Goal: Information Seeking & Learning: Check status

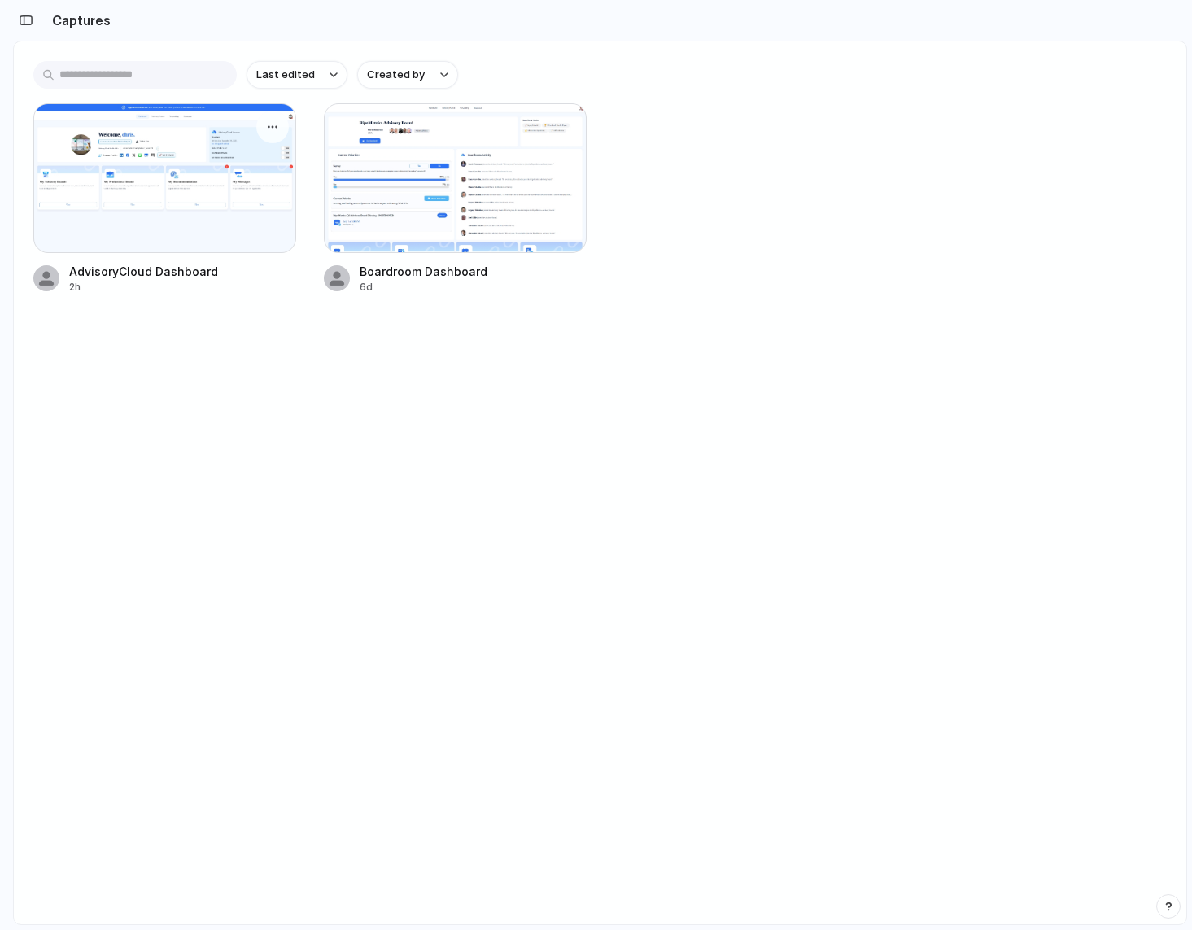
click at [178, 171] on div at bounding box center [164, 178] width 263 height 150
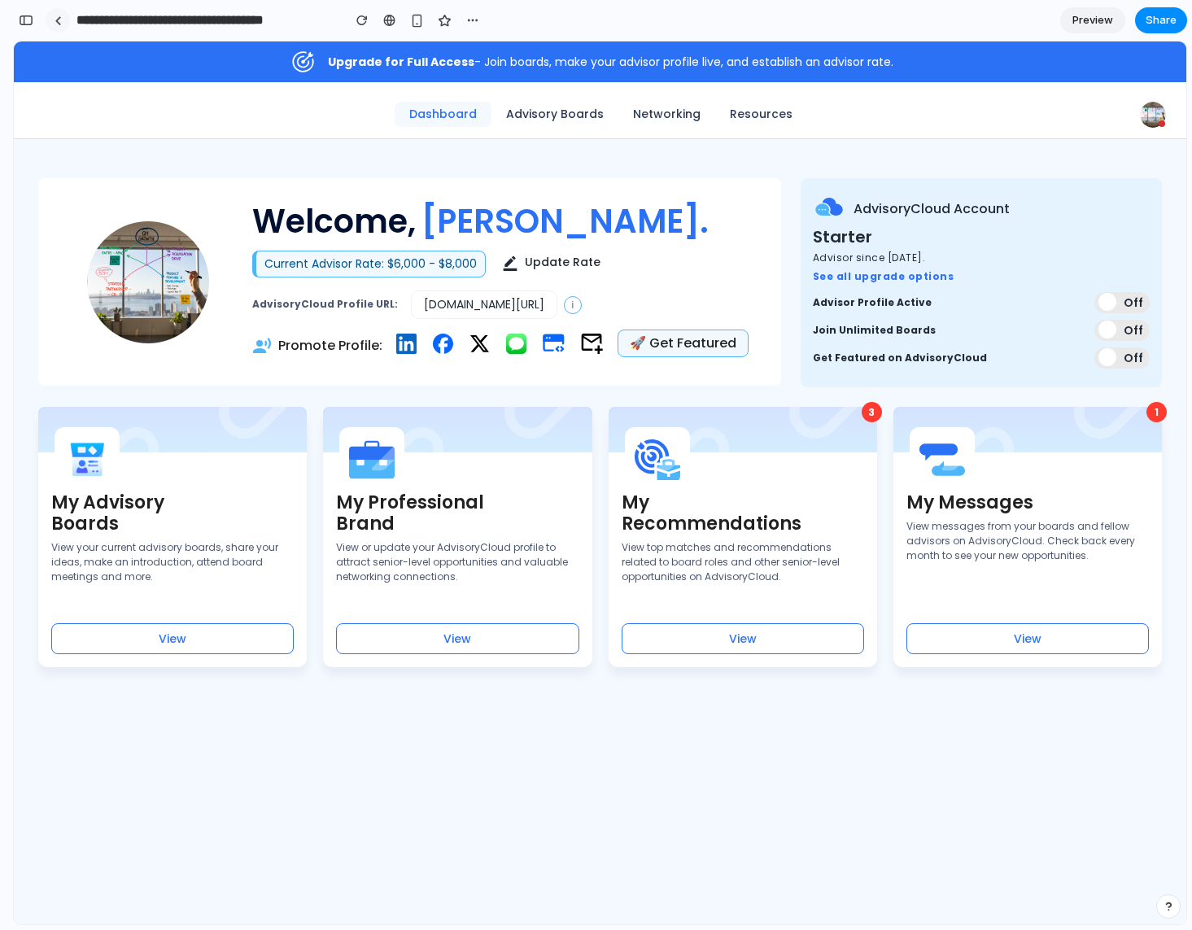
click at [57, 21] on div at bounding box center [58, 20] width 7 height 9
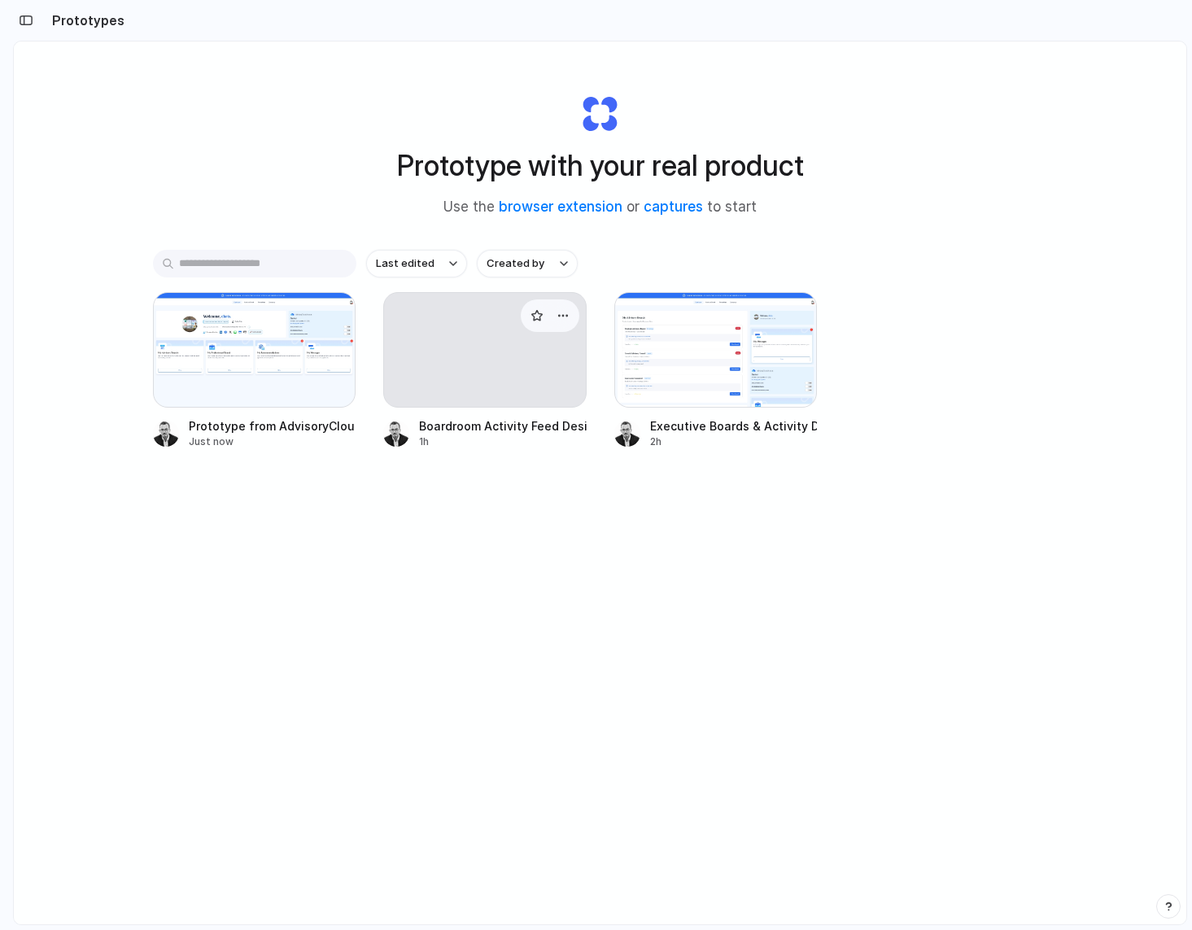
click at [466, 356] on div at bounding box center [484, 350] width 203 height 116
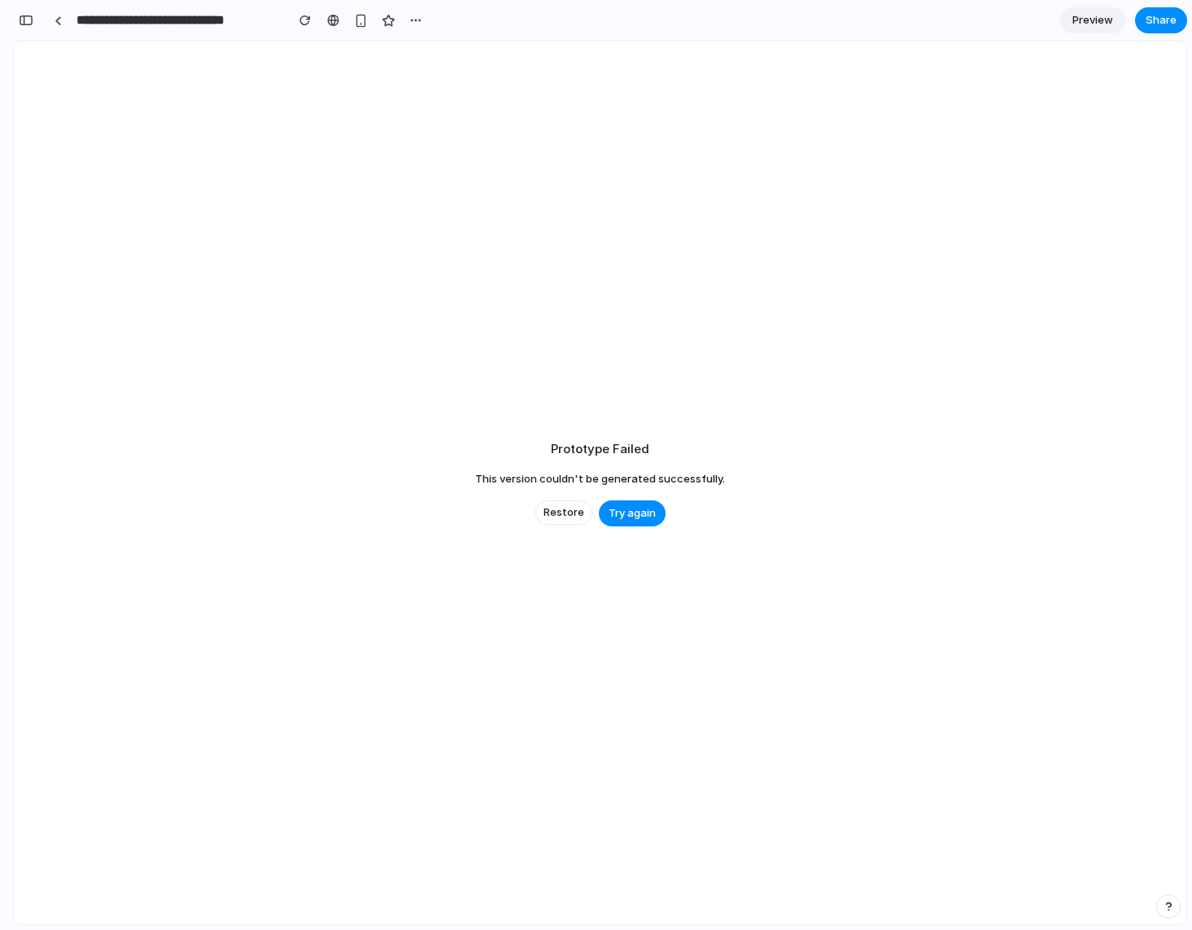
scroll to position [5807, 0]
click at [61, 18] on div at bounding box center [58, 20] width 7 height 9
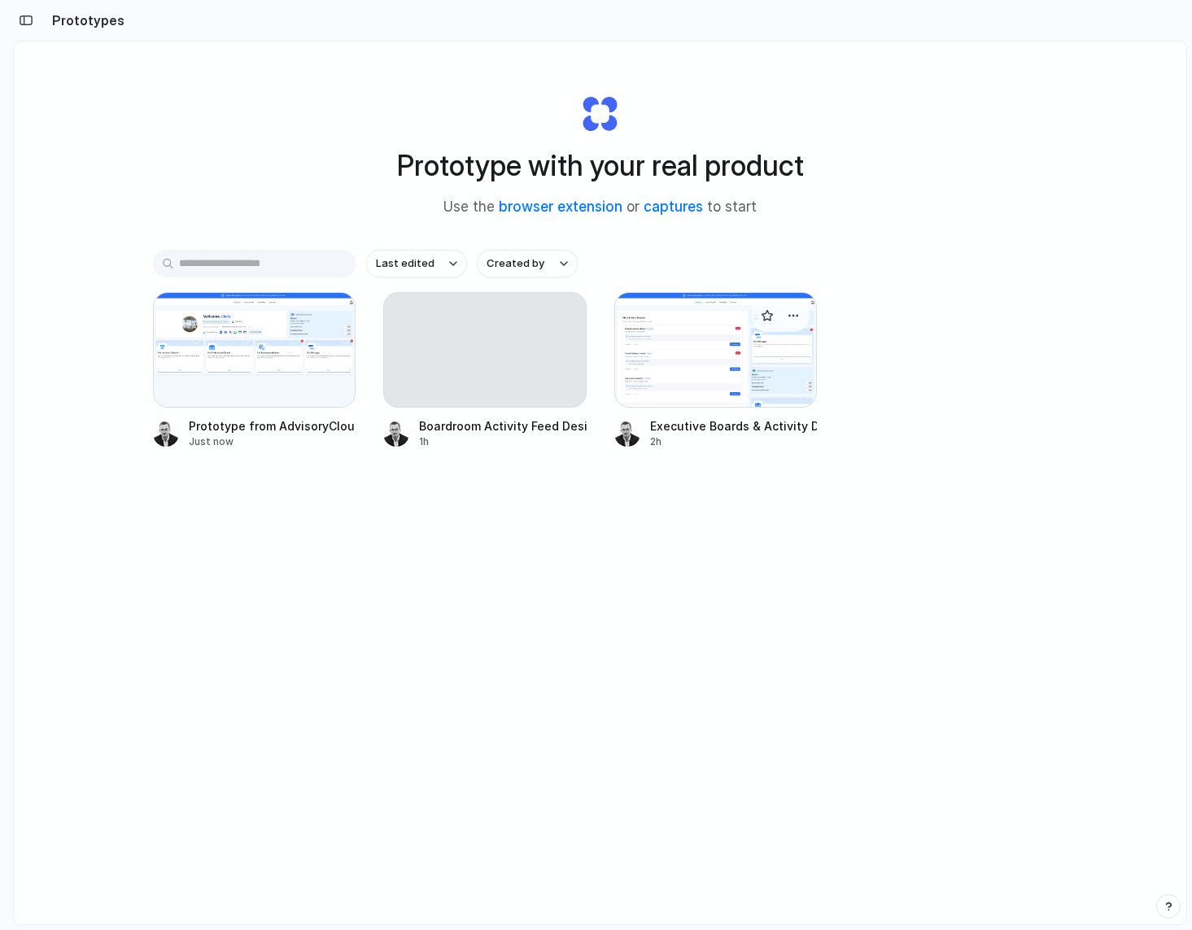
click at [660, 358] on div at bounding box center [715, 350] width 203 height 116
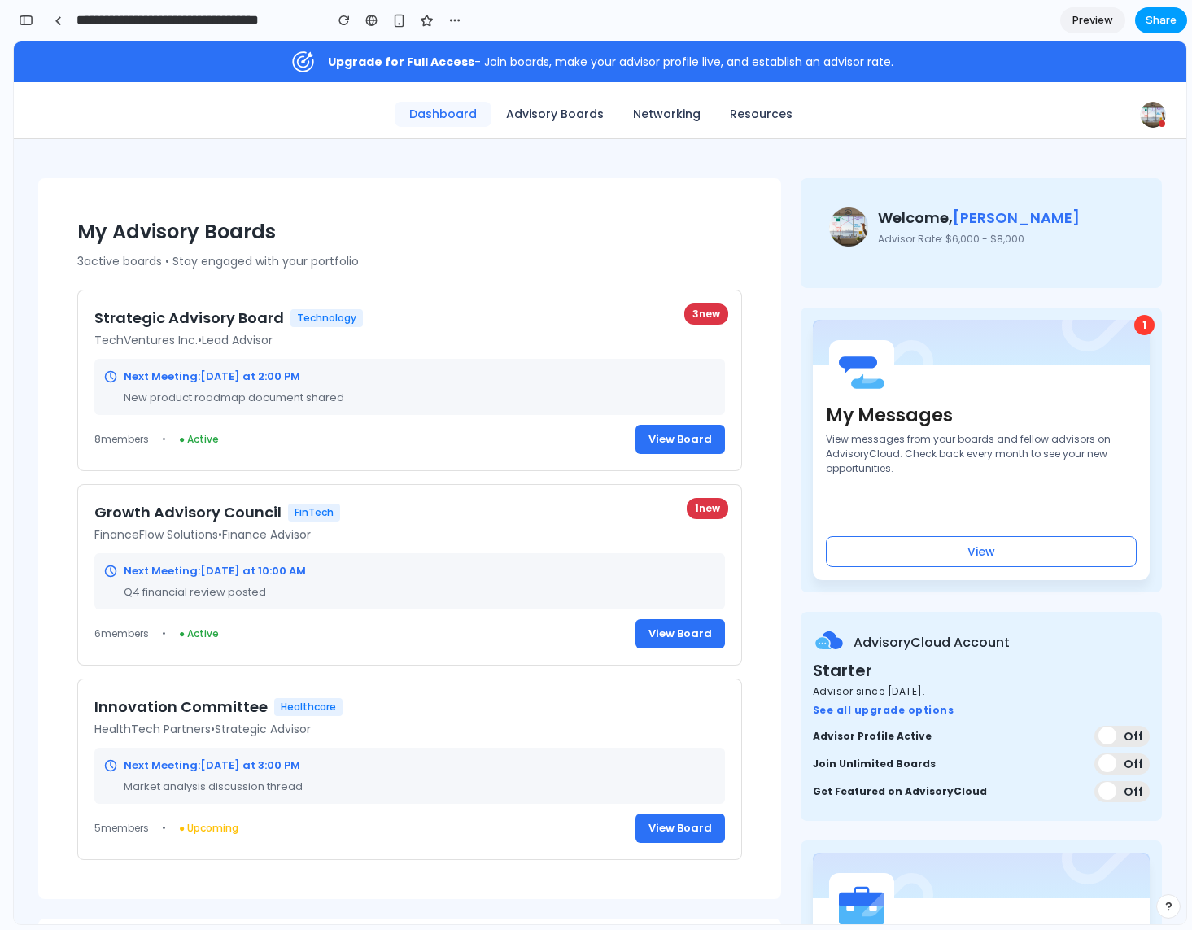
click at [1156, 21] on span "Share" at bounding box center [1161, 20] width 31 height 16
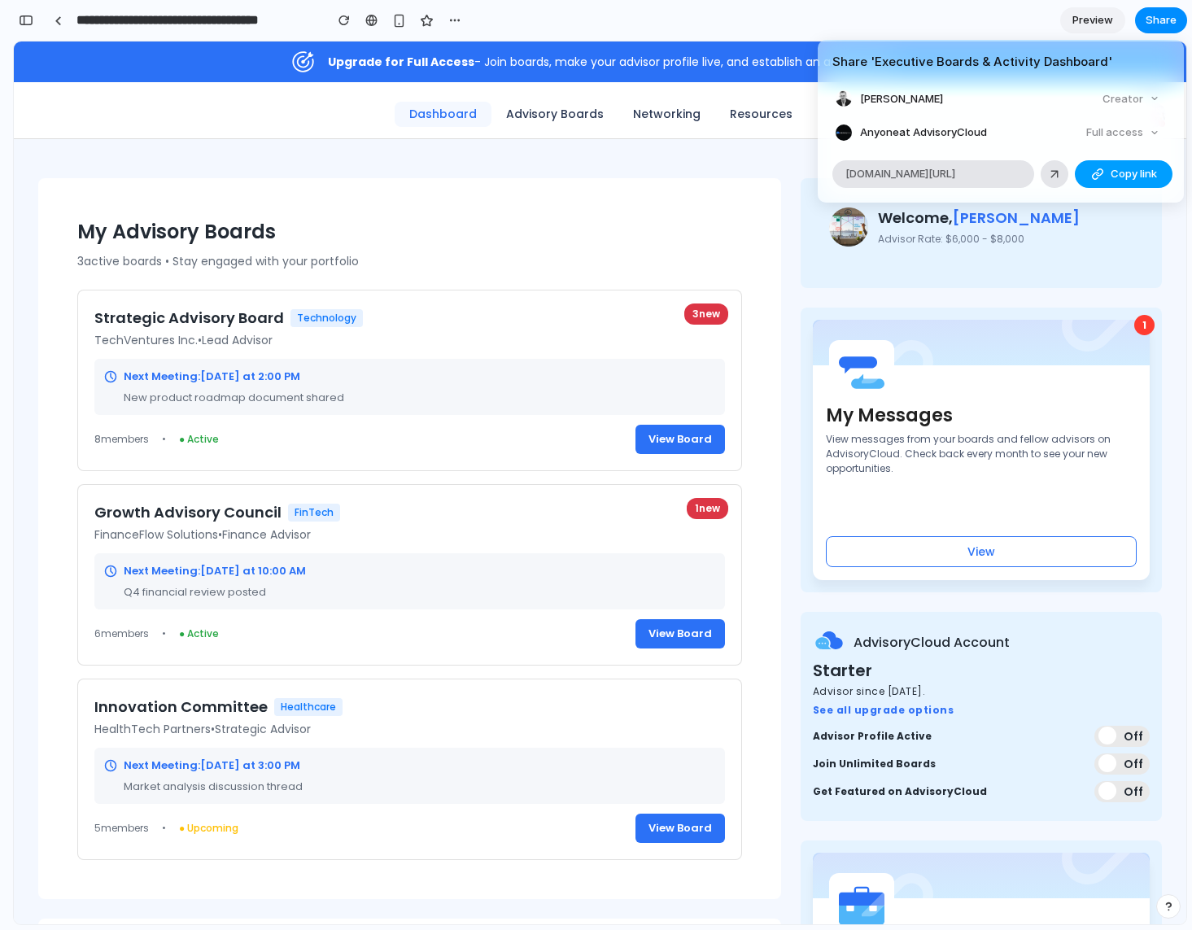
click at [1099, 176] on div "button" at bounding box center [1097, 174] width 13 height 13
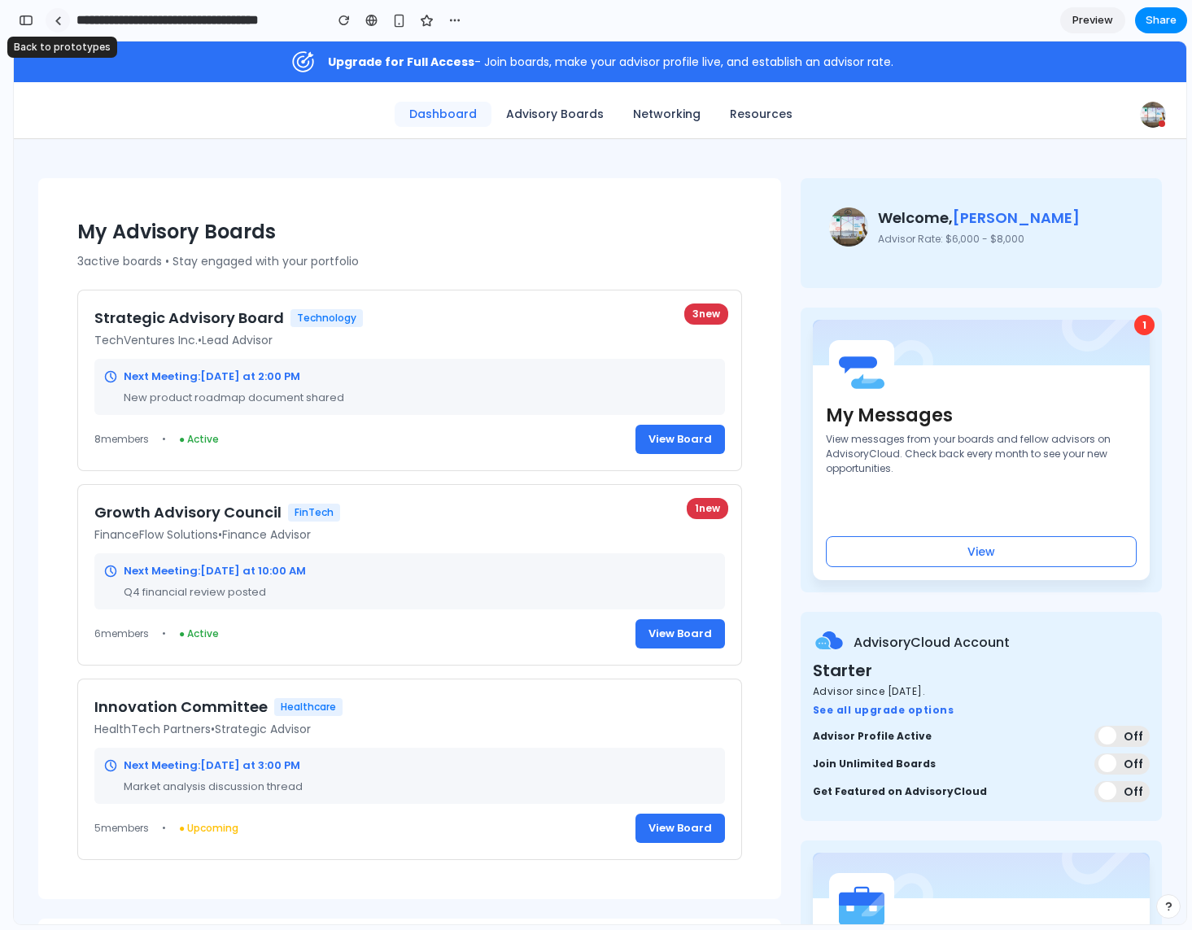
click at [55, 16] on div at bounding box center [58, 20] width 7 height 9
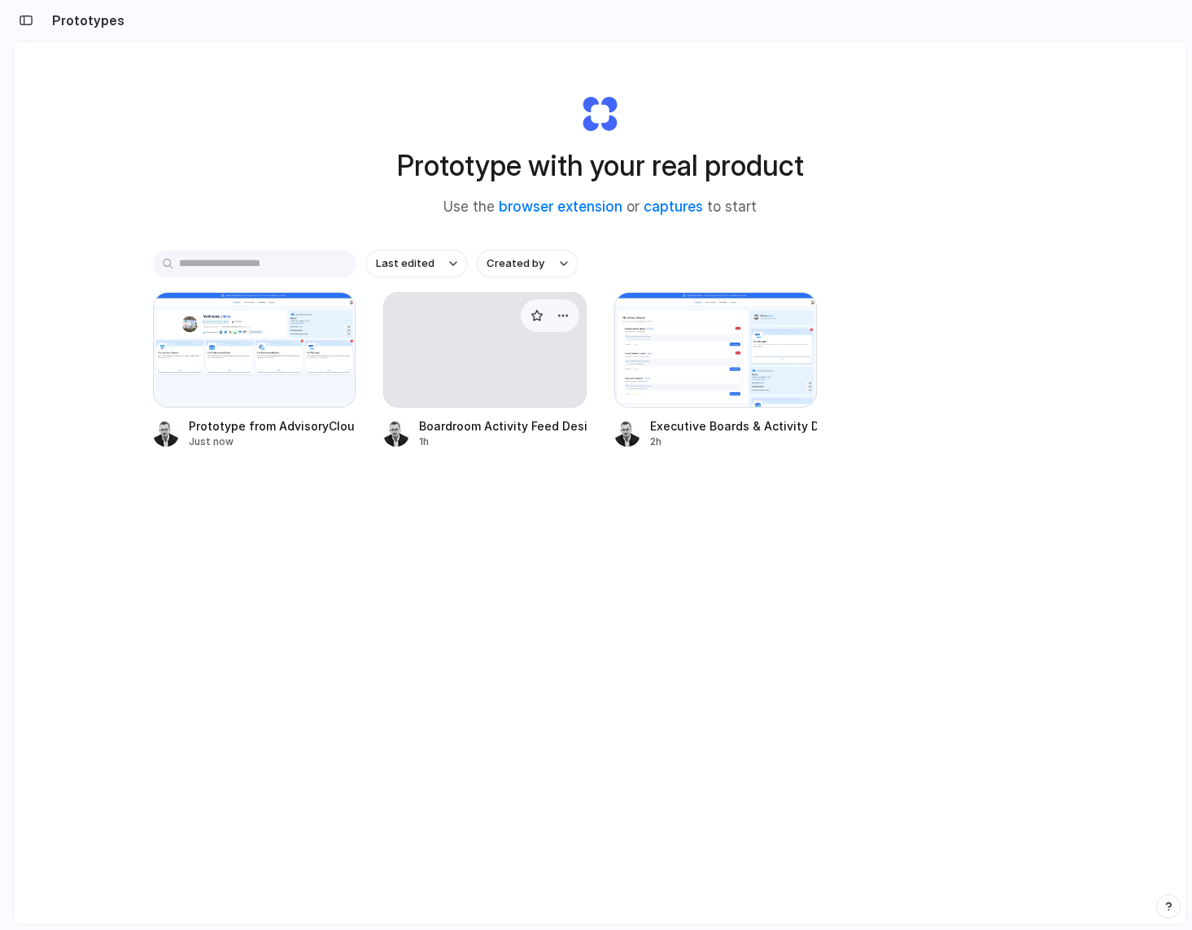
click at [482, 365] on div at bounding box center [484, 350] width 203 height 116
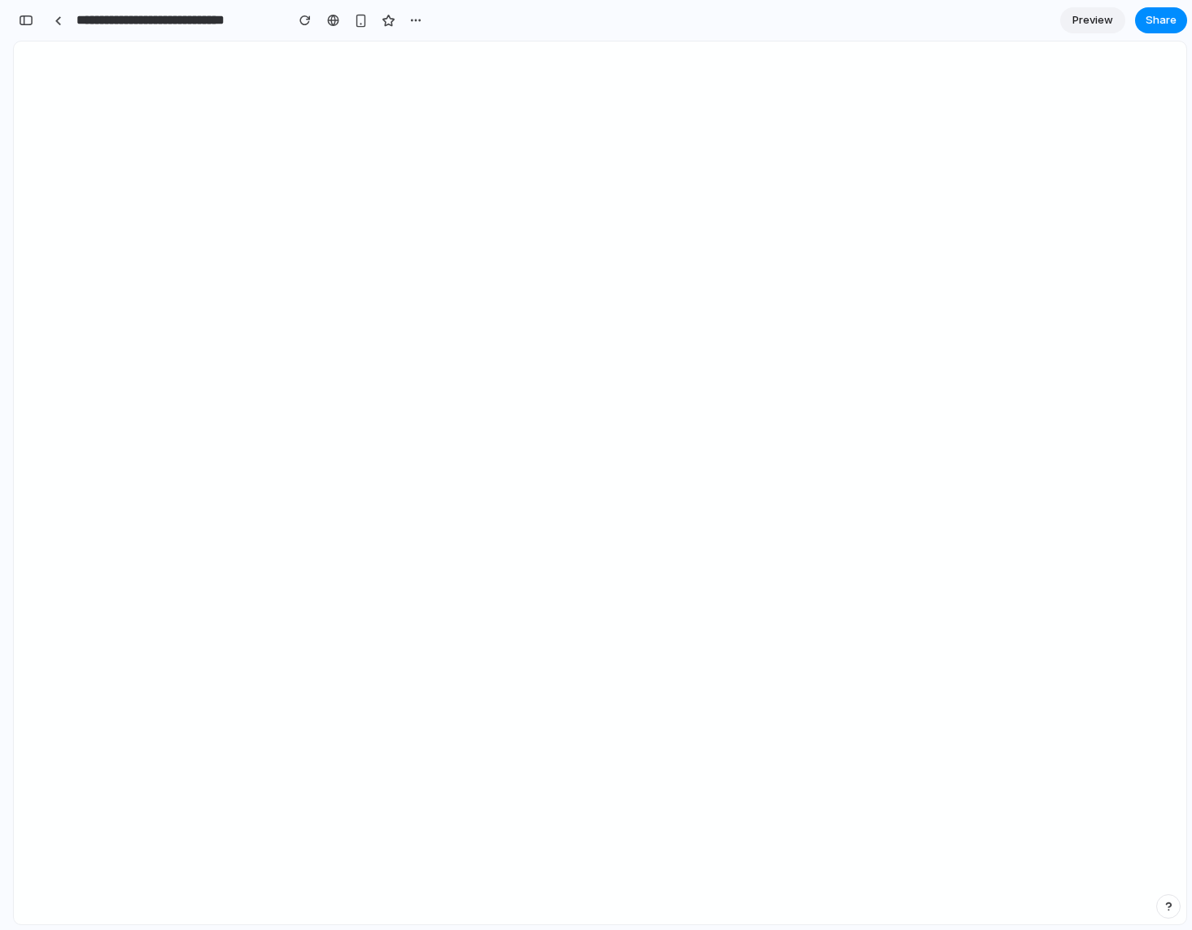
scroll to position [5807, 0]
click at [577, 514] on span "Restore" at bounding box center [564, 513] width 41 height 16
click at [564, 525] on div "Restore Try again" at bounding box center [601, 514] width 130 height 26
click at [561, 516] on span "Restore" at bounding box center [564, 513] width 41 height 16
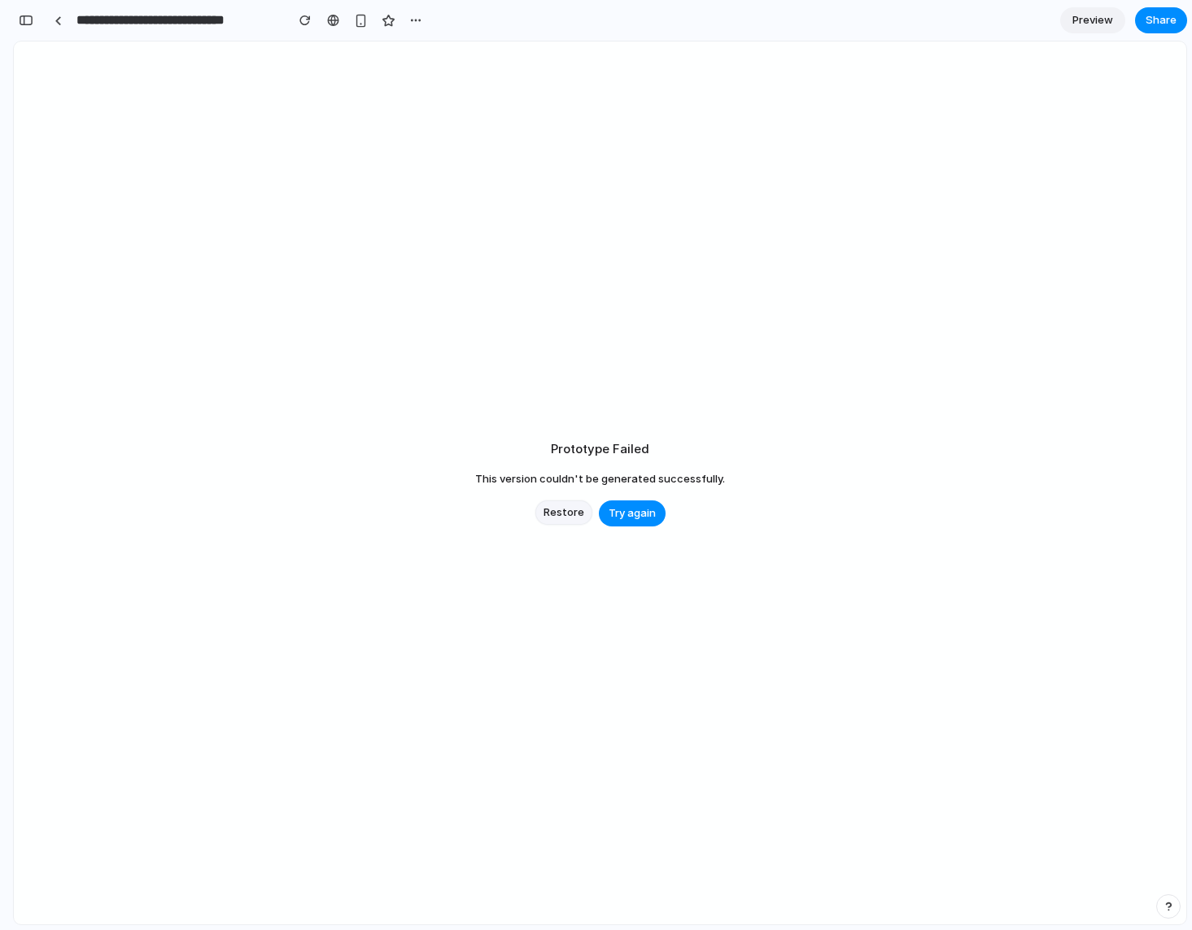
click at [559, 513] on span "Restore" at bounding box center [564, 513] width 41 height 16
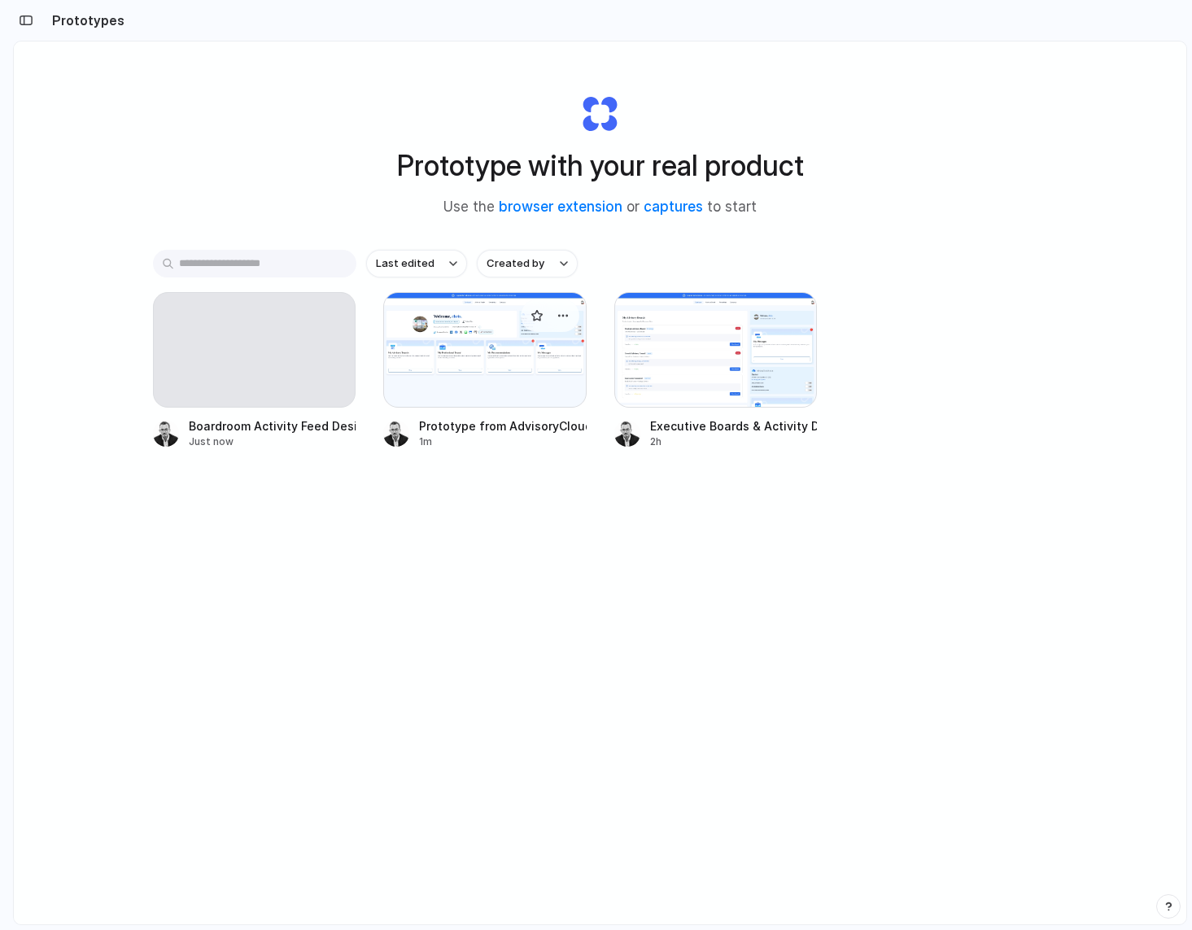
click at [440, 343] on div at bounding box center [484, 350] width 203 height 116
click at [509, 361] on div at bounding box center [484, 350] width 203 height 116
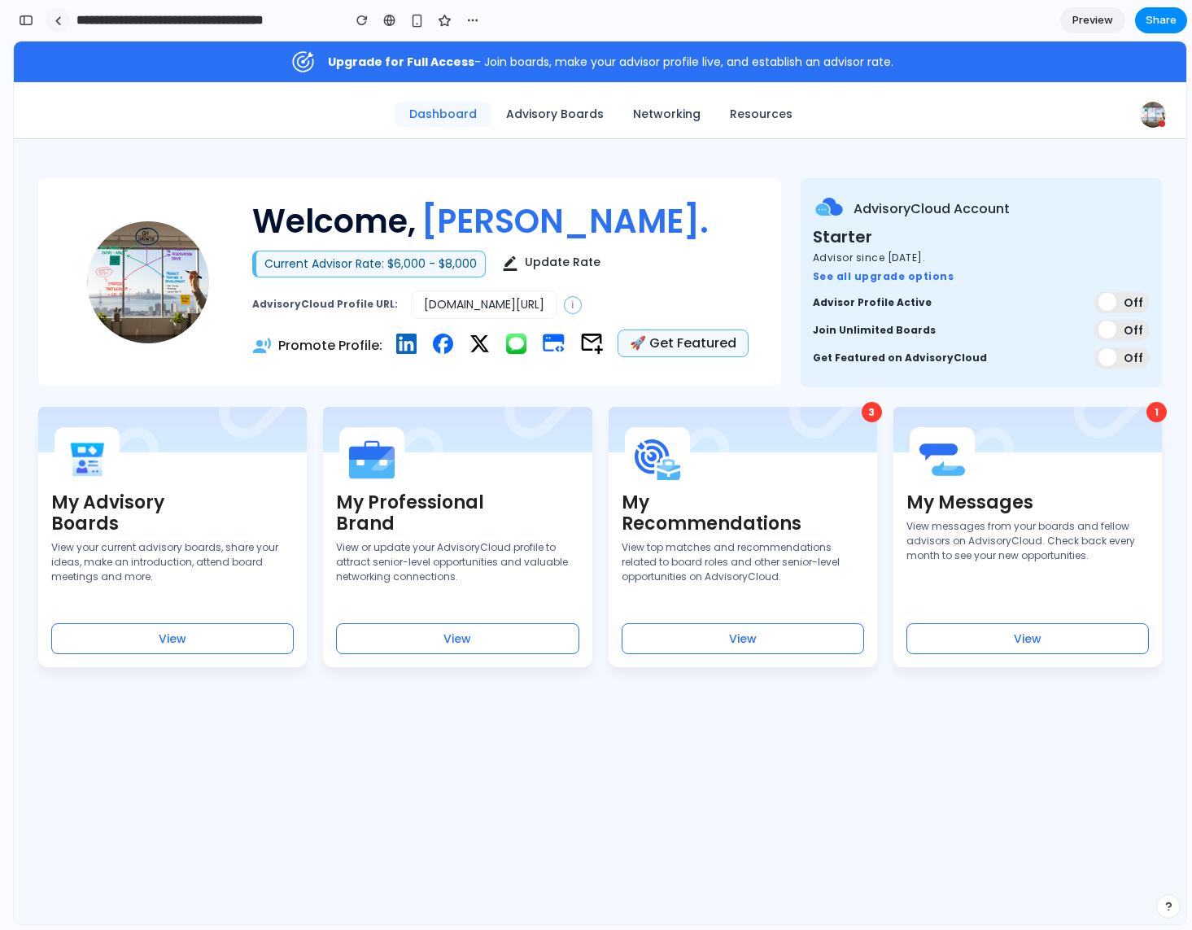
click at [62, 21] on link at bounding box center [58, 20] width 24 height 24
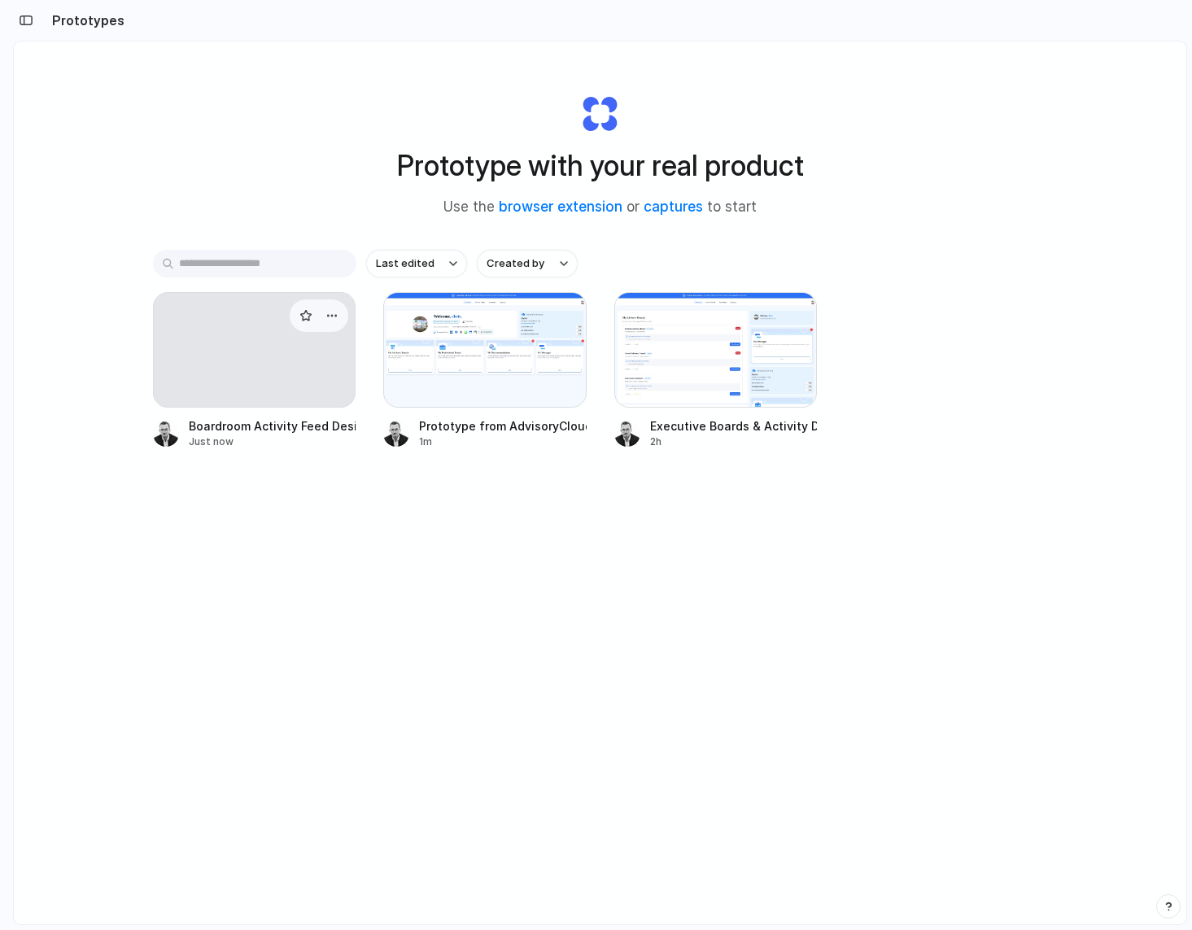
click at [283, 372] on div at bounding box center [254, 350] width 203 height 116
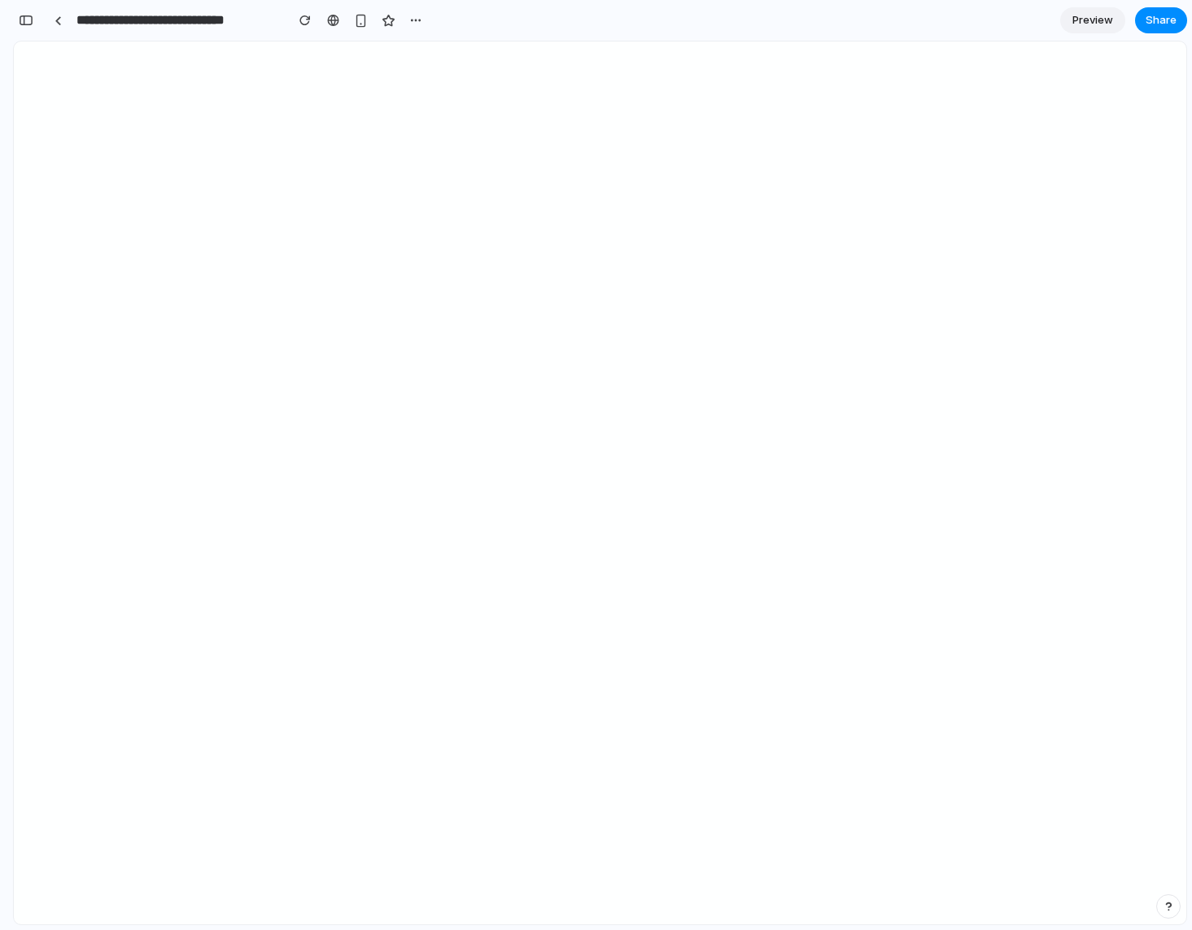
scroll to position [5807, 0]
click at [562, 514] on span "Restore" at bounding box center [564, 513] width 41 height 16
click at [300, 23] on div "button" at bounding box center [304, 20] width 11 height 11
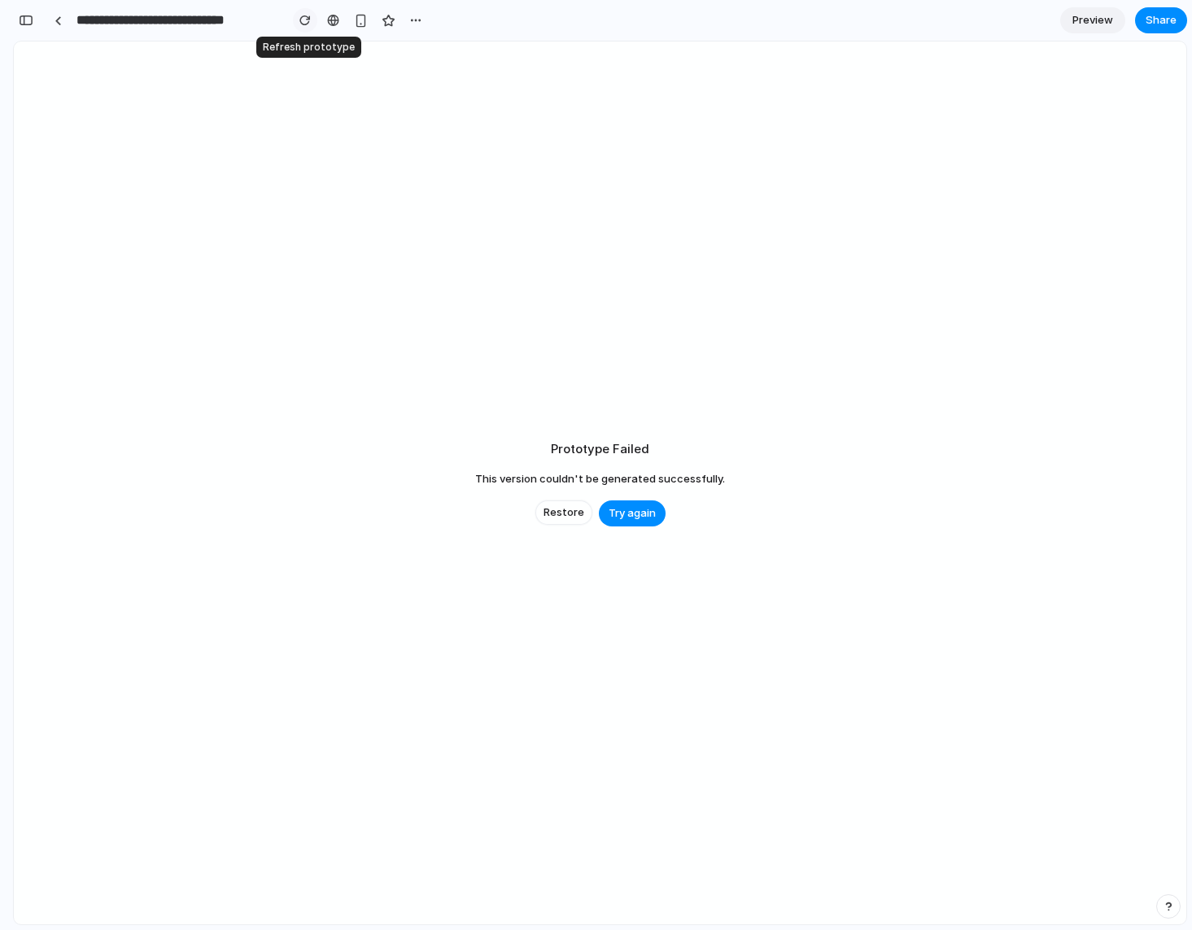
click at [304, 22] on div "button" at bounding box center [304, 20] width 11 height 11
click at [419, 20] on div "button" at bounding box center [415, 20] width 13 height 13
click at [374, 38] on div "Duplicate Delete" at bounding box center [596, 465] width 1192 height 930
click at [66, 21] on link at bounding box center [58, 20] width 24 height 24
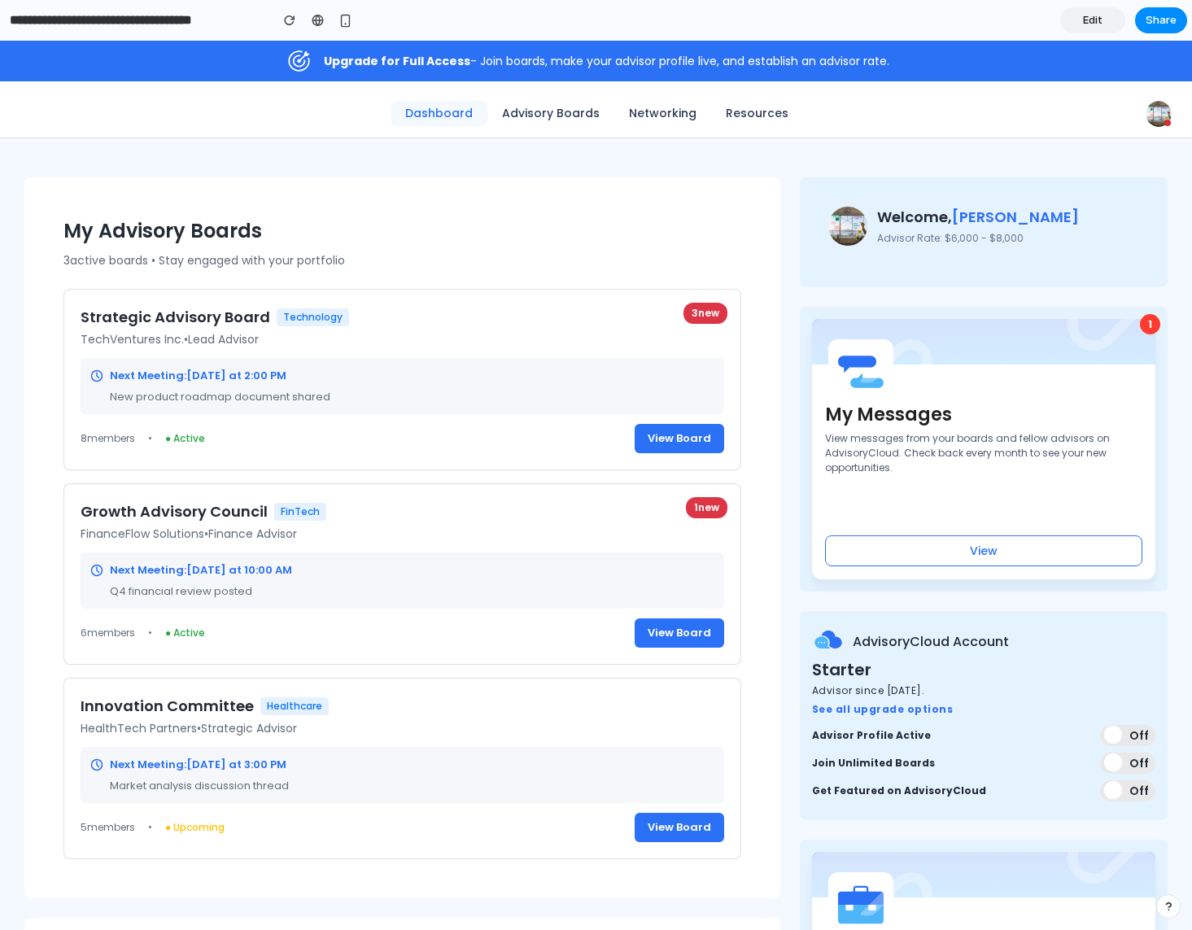
click at [1097, 27] on span "Edit" at bounding box center [1093, 20] width 20 height 16
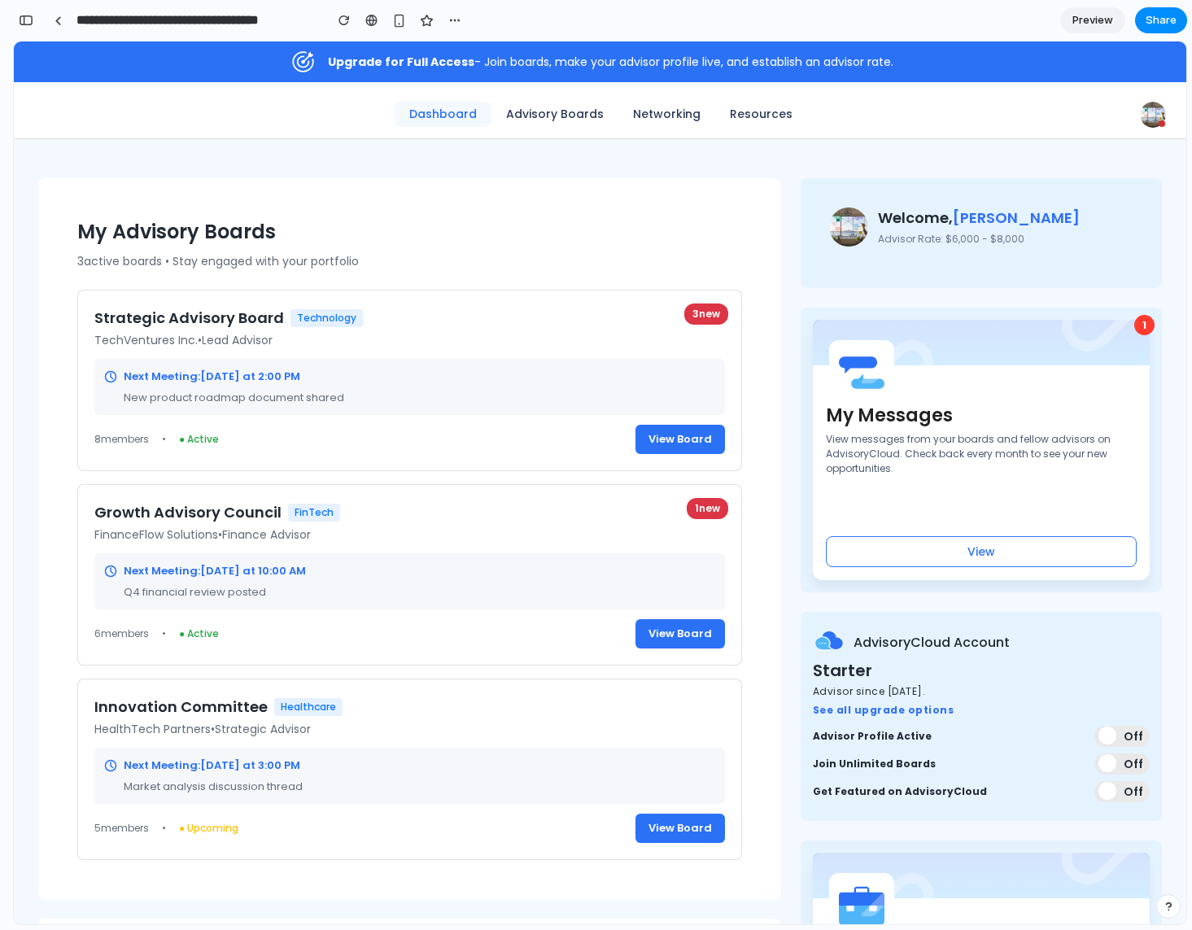
scroll to position [1642, 0]
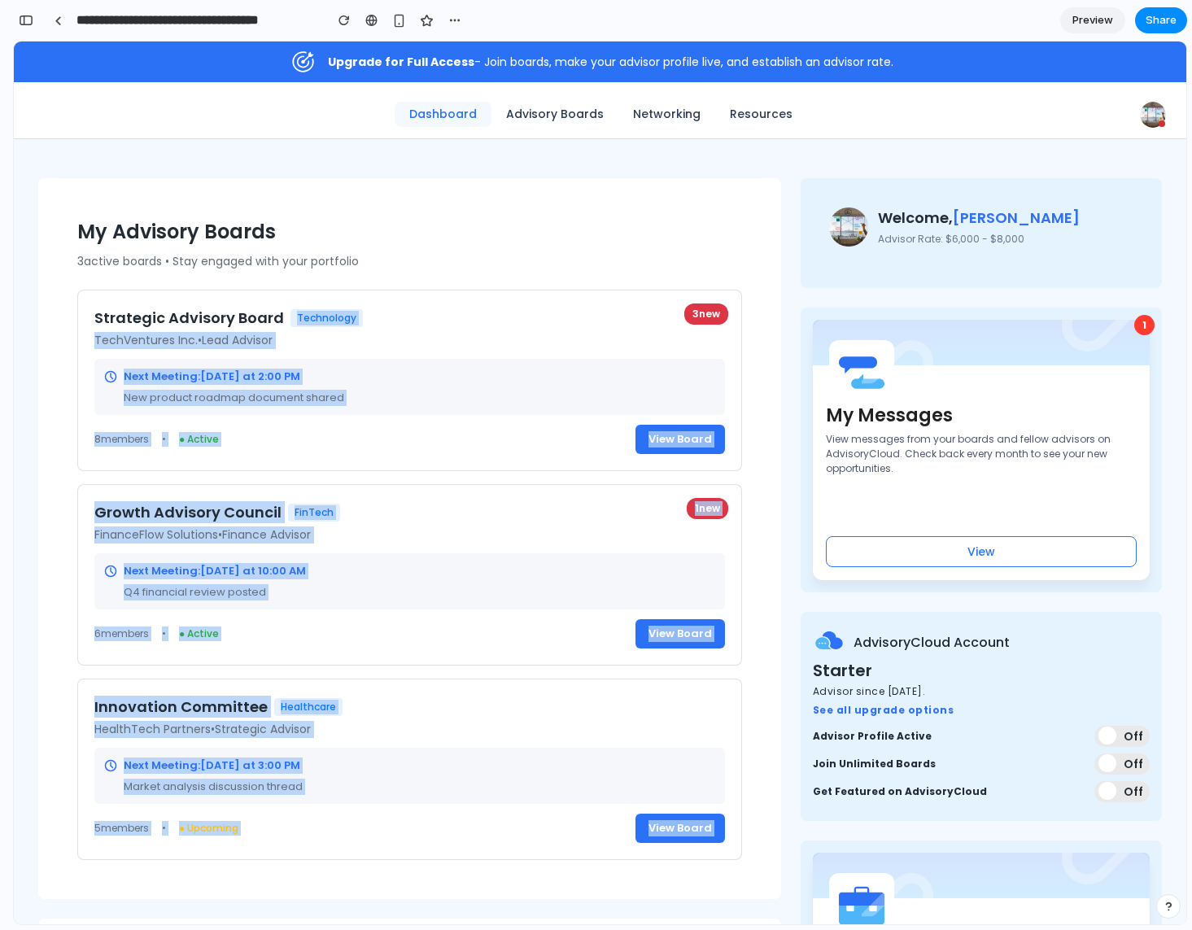
drag, startPoint x: 627, startPoint y: 304, endPoint x: 826, endPoint y: 194, distance: 228.1
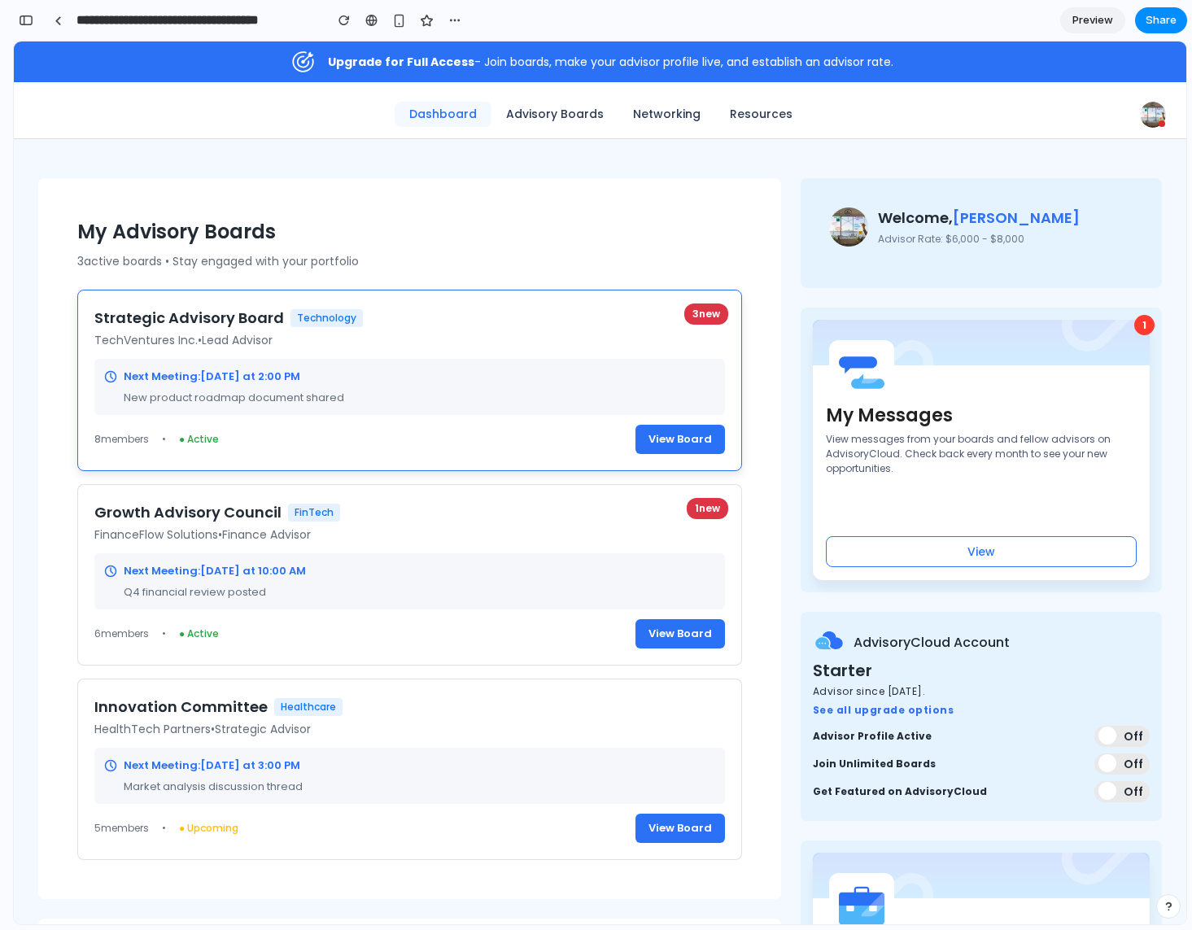
click at [574, 330] on div "Strategic Advisory Board Technology TechVentures Inc. • Lead Advisor" at bounding box center [409, 328] width 631 height 42
click at [523, 310] on div "Strategic Advisory Board Technology" at bounding box center [409, 318] width 631 height 22
click at [315, 399] on p "New product roadmap document shared" at bounding box center [409, 398] width 611 height 16
click at [659, 461] on div "3 new Strategic Advisory Board Technology TechVentures Inc. • Lead Advisor Next…" at bounding box center [409, 380] width 665 height 181
click at [678, 437] on button "View Board" at bounding box center [681, 439] width 90 height 29
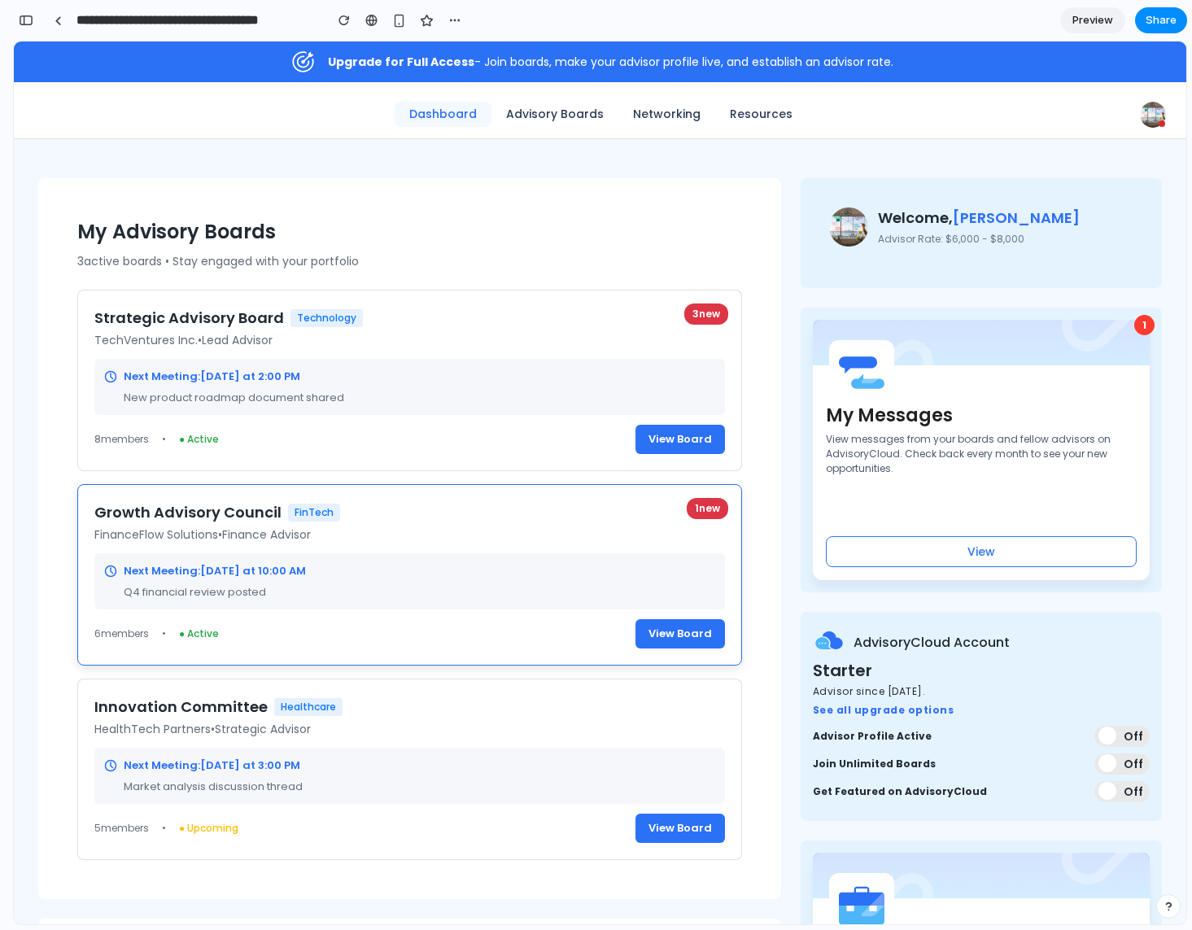
click at [687, 562] on div "Next Meeting: [DATE] at 10:00 AM Q4 financial review posted" at bounding box center [409, 581] width 631 height 56
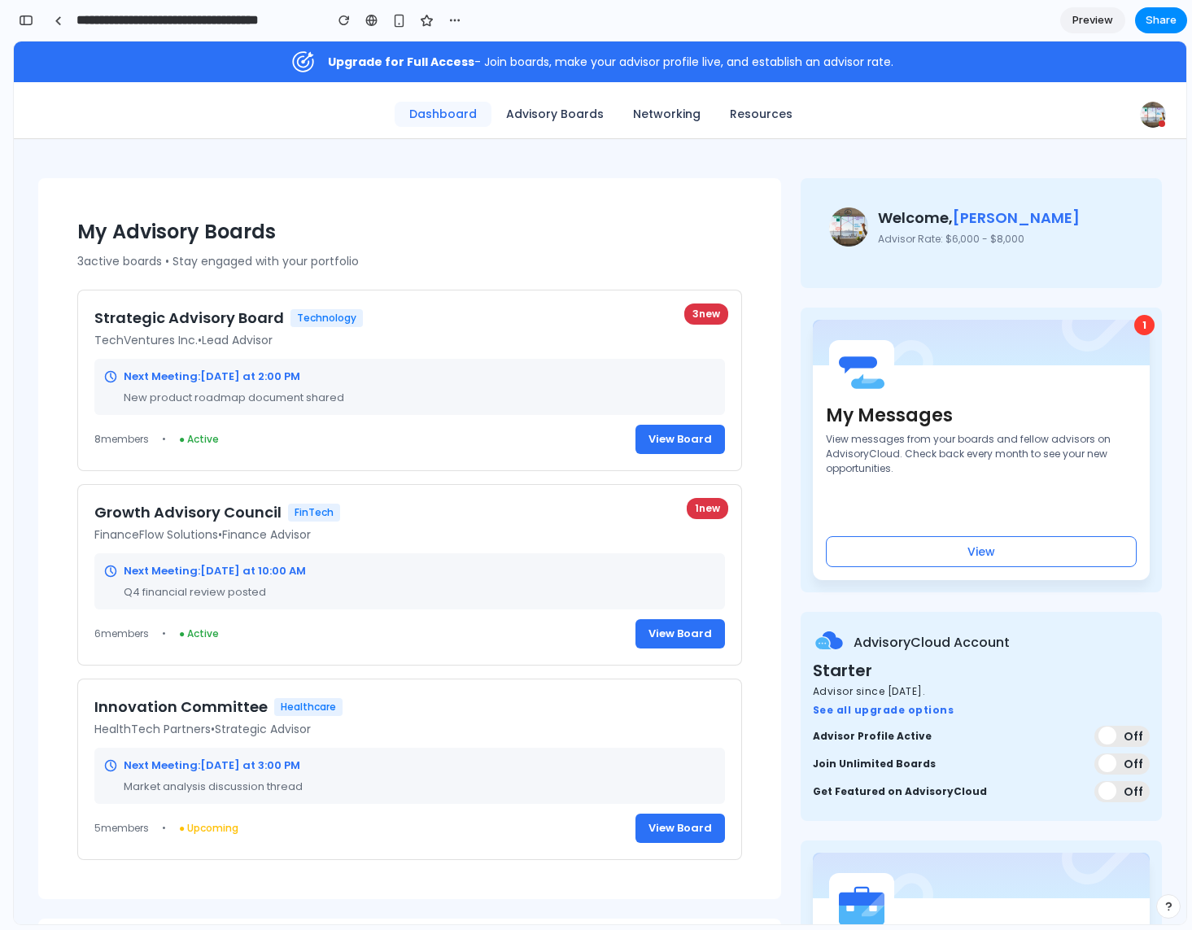
click at [1105, 33] on link "Preview" at bounding box center [1092, 20] width 65 height 26
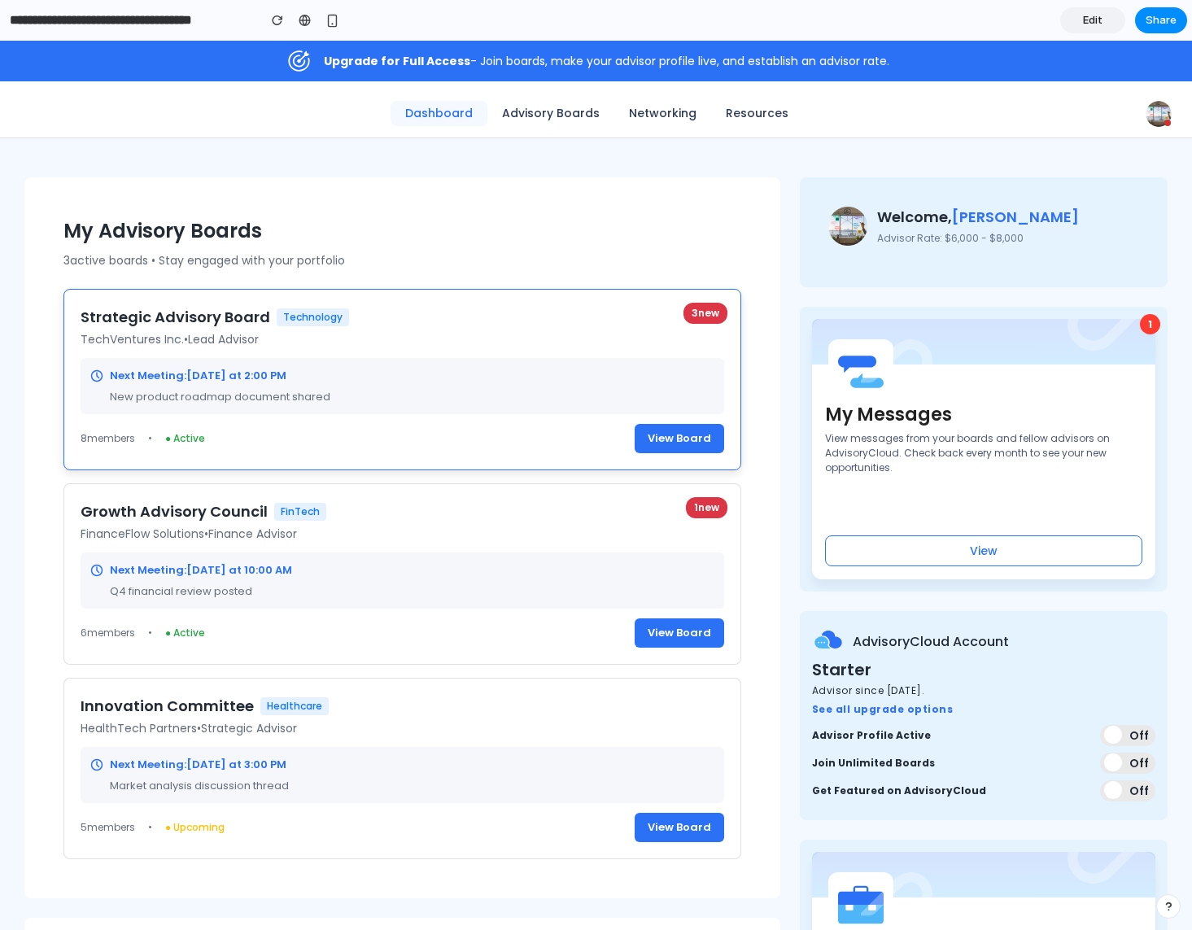
click at [564, 360] on div "Next Meeting: [DATE] at 2:00 PM New product roadmap document shared" at bounding box center [403, 386] width 644 height 56
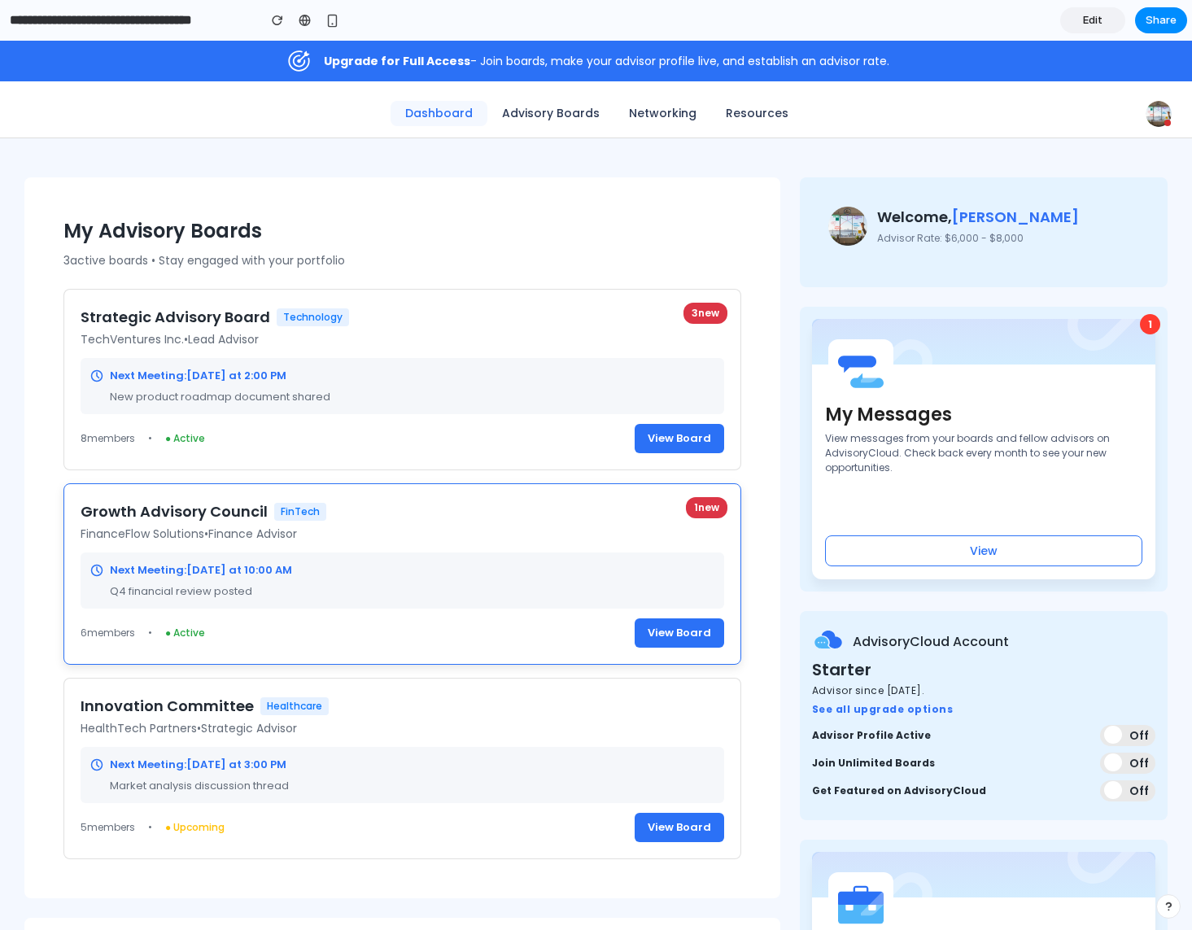
click at [547, 561] on div "Next Meeting: [DATE] at 10:00 AM Q4 financial review posted" at bounding box center [403, 581] width 644 height 56
